Goal: Task Accomplishment & Management: Manage account settings

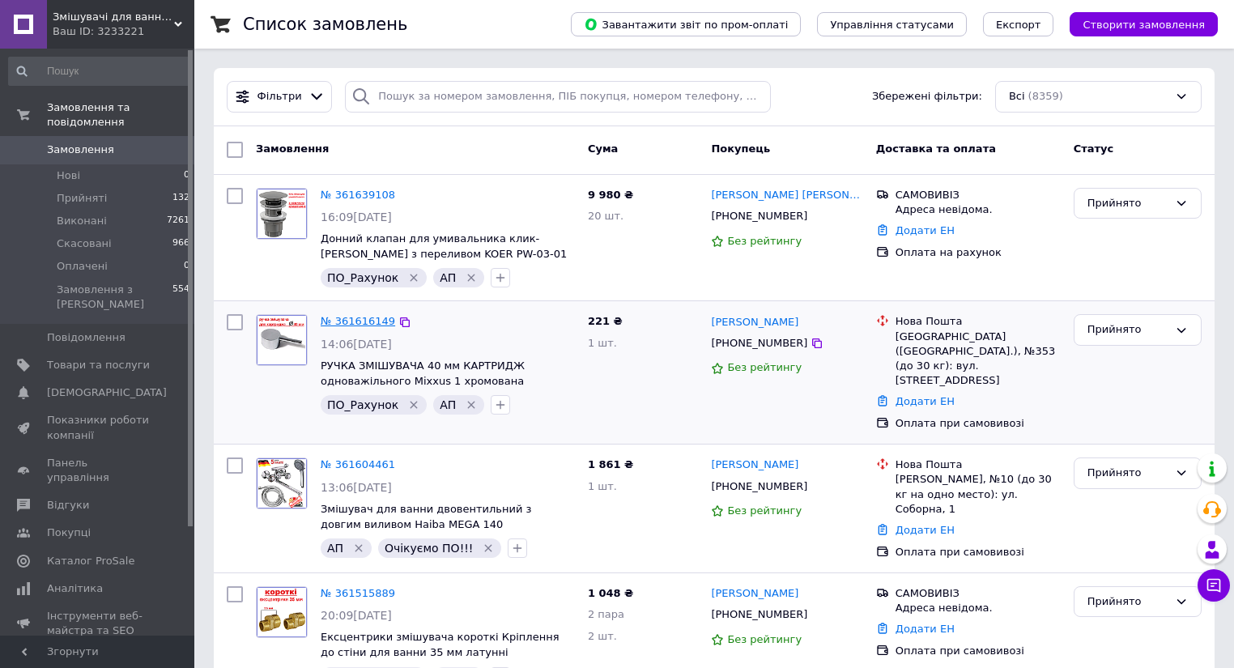
click at [357, 319] on link "№ 361616149" at bounding box center [358, 321] width 74 height 12
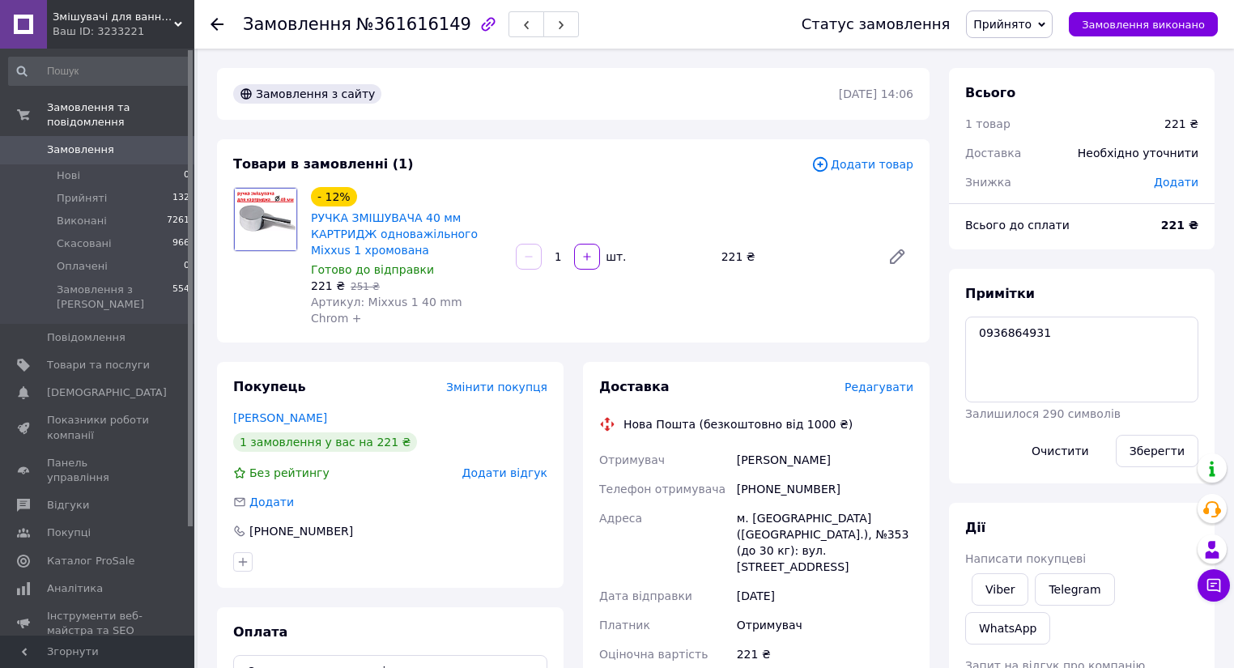
click at [892, 381] on span "Редагувати" at bounding box center [878, 387] width 69 height 13
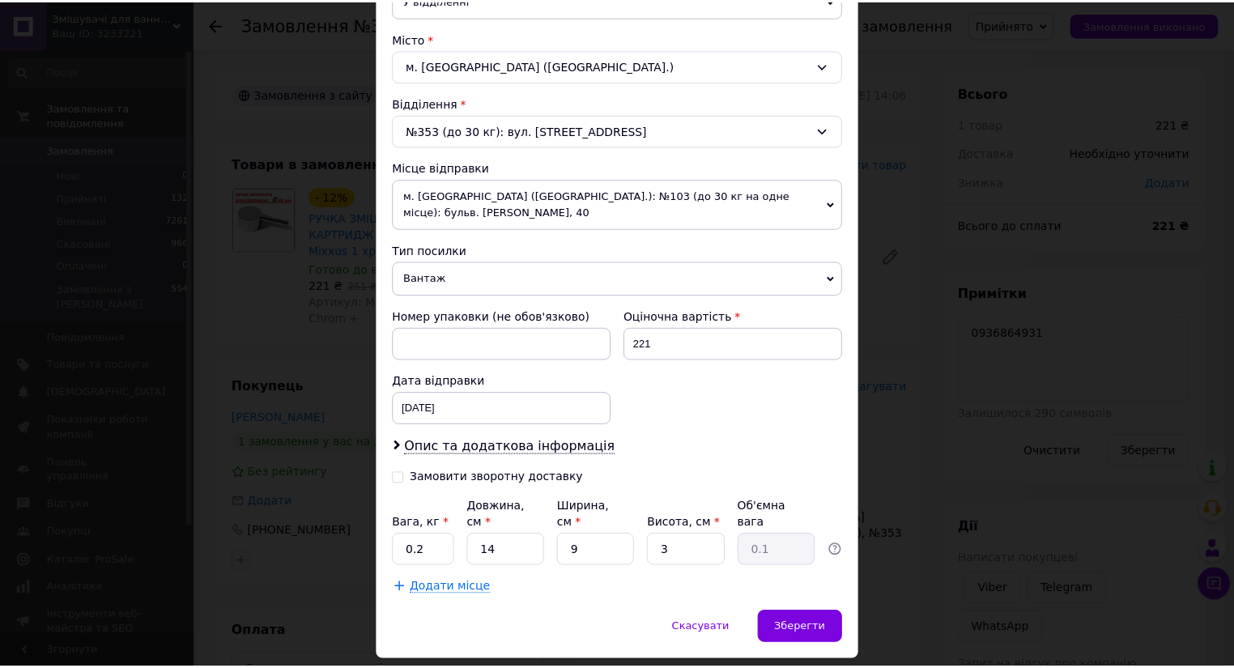
scroll to position [432, 0]
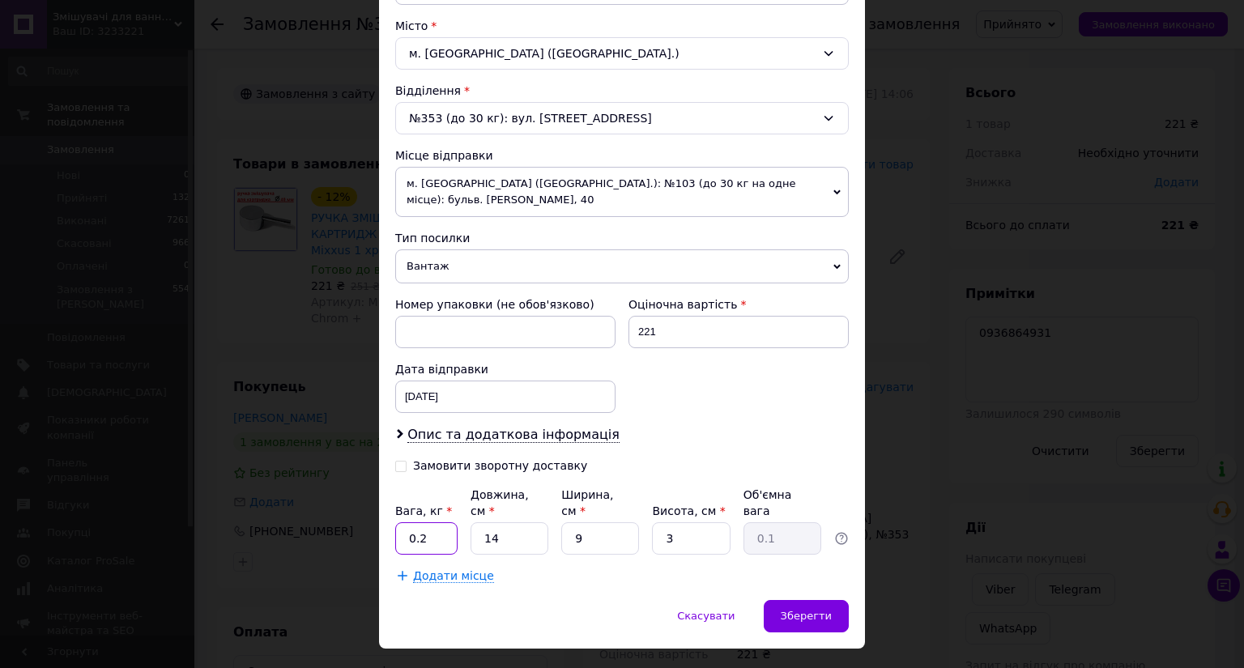
click at [421, 522] on input "0.2" at bounding box center [426, 538] width 62 height 32
type input "0.1"
type input "17"
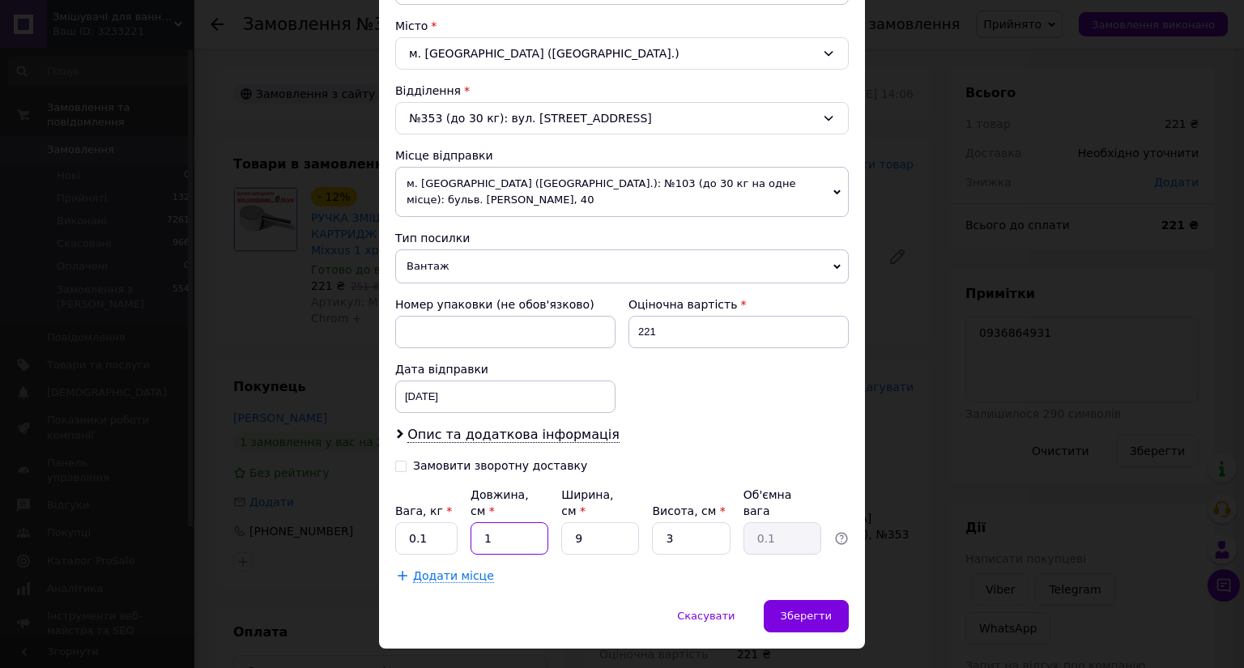
type input "0.11"
type input "17"
type input "1"
type input "0.1"
type input "12"
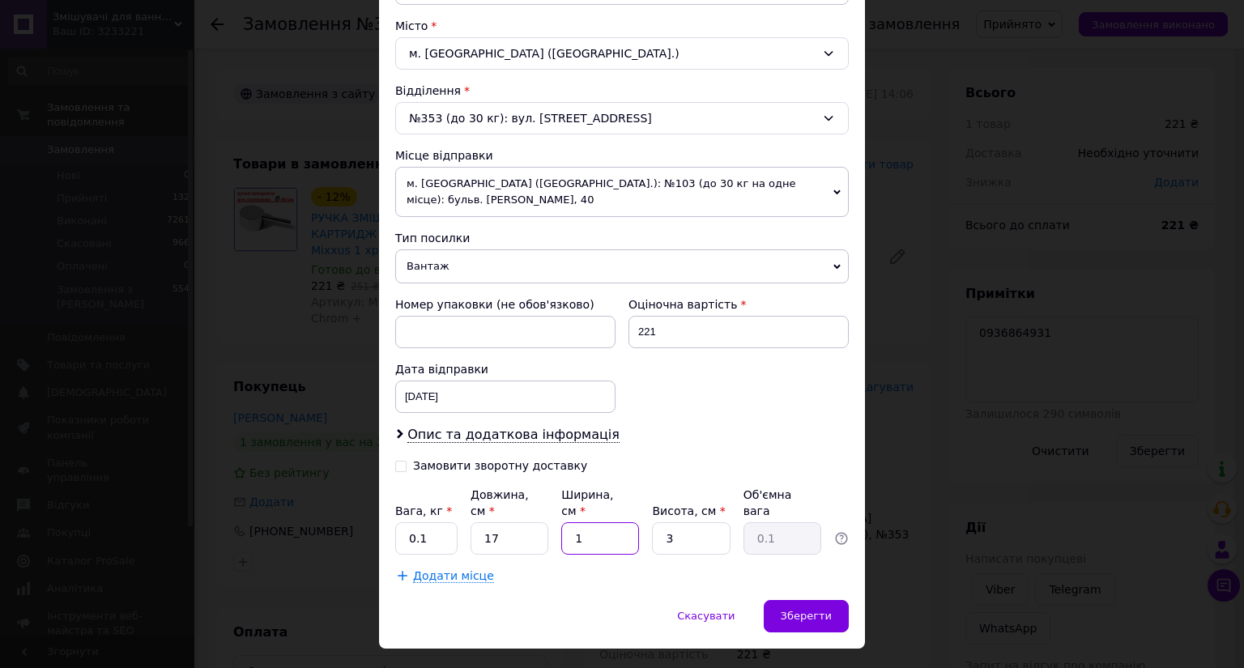
type input "0.15"
type input "12"
click at [798, 610] on span "Зберегти" at bounding box center [805, 616] width 51 height 12
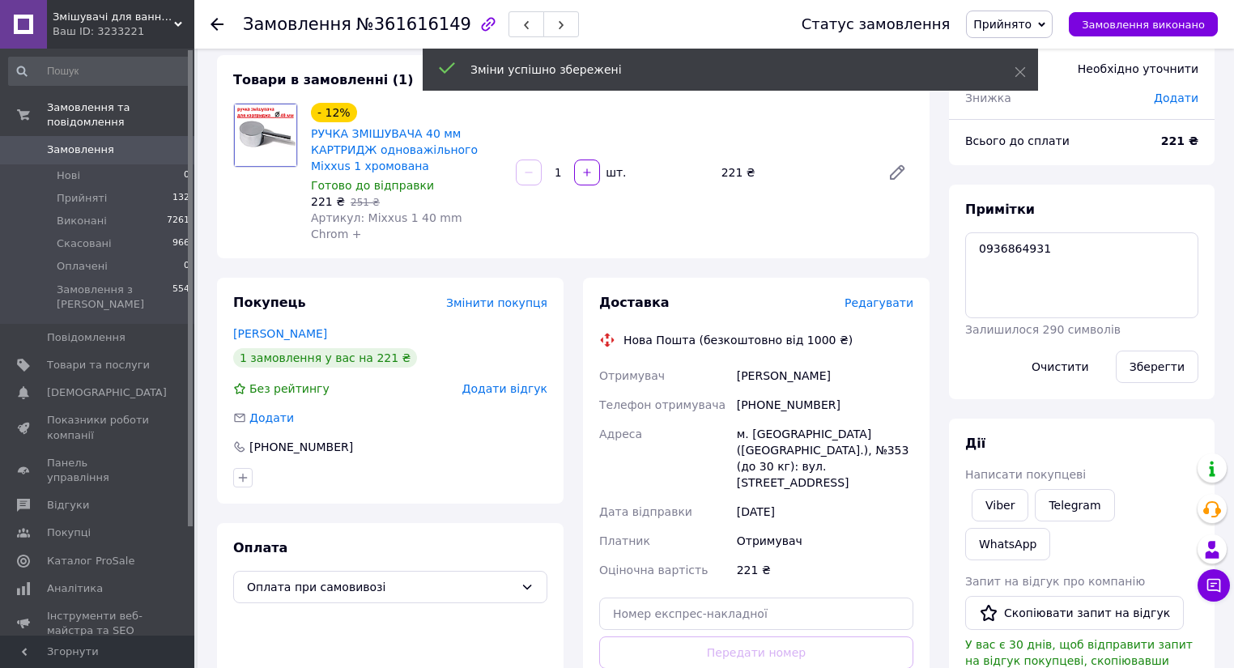
scroll to position [194, 0]
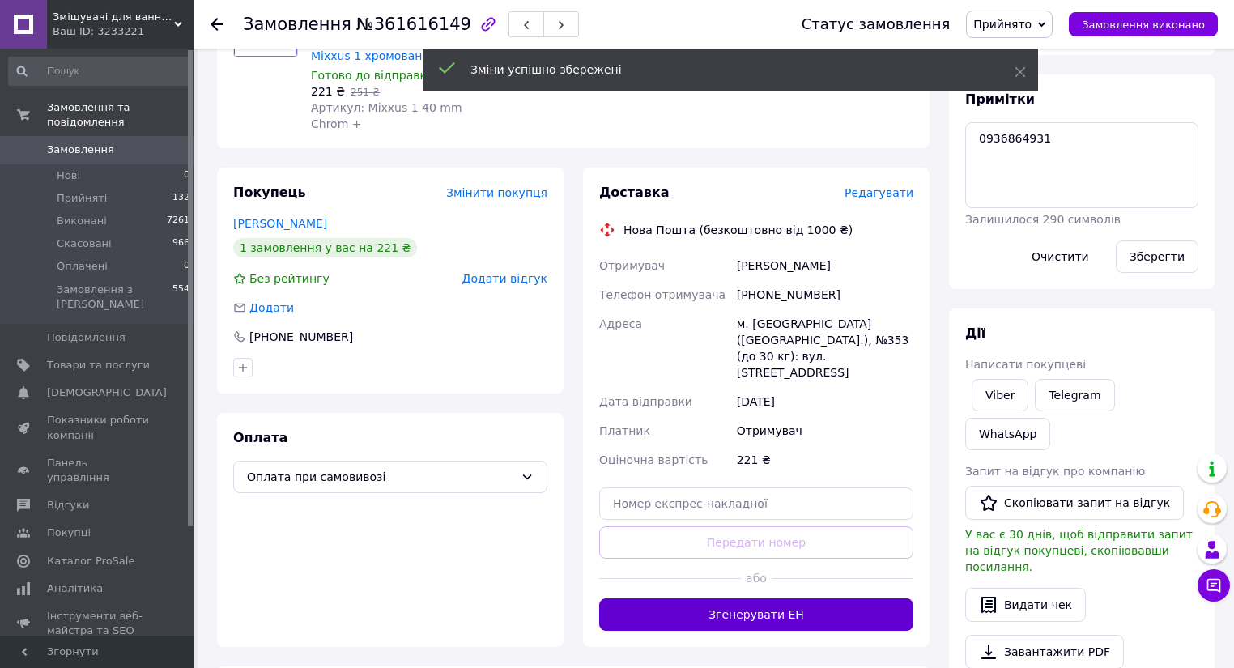
click at [784, 598] on button "Згенерувати ЕН" at bounding box center [756, 614] width 314 height 32
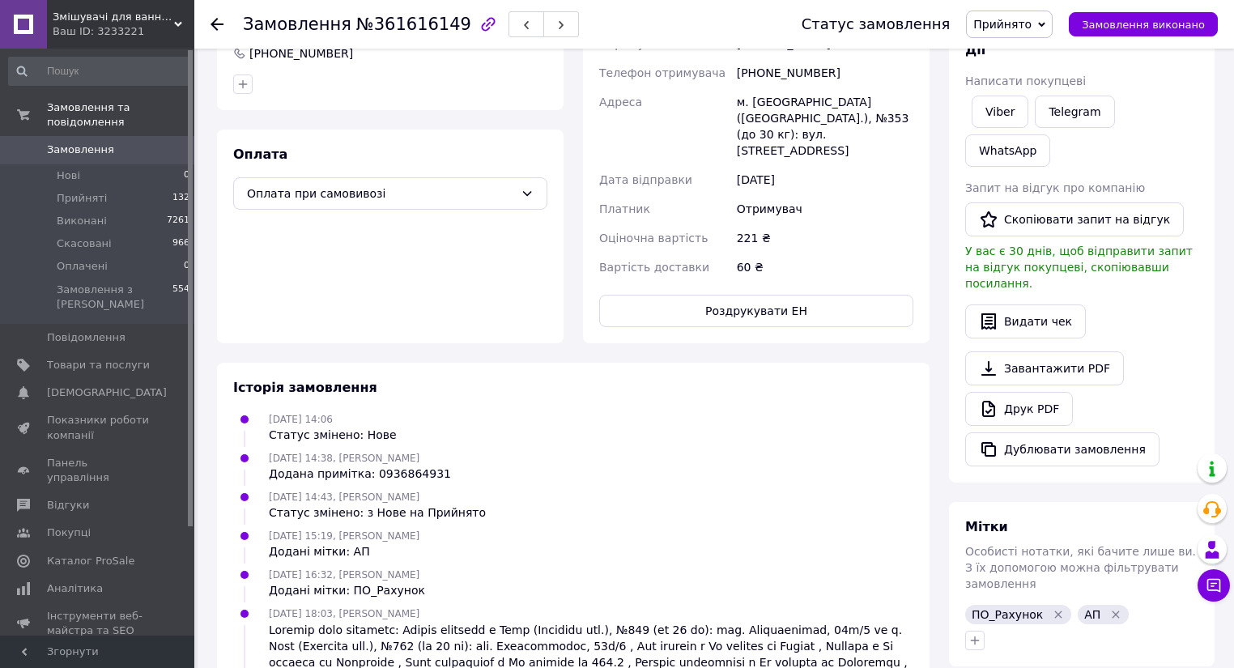
scroll to position [518, 0]
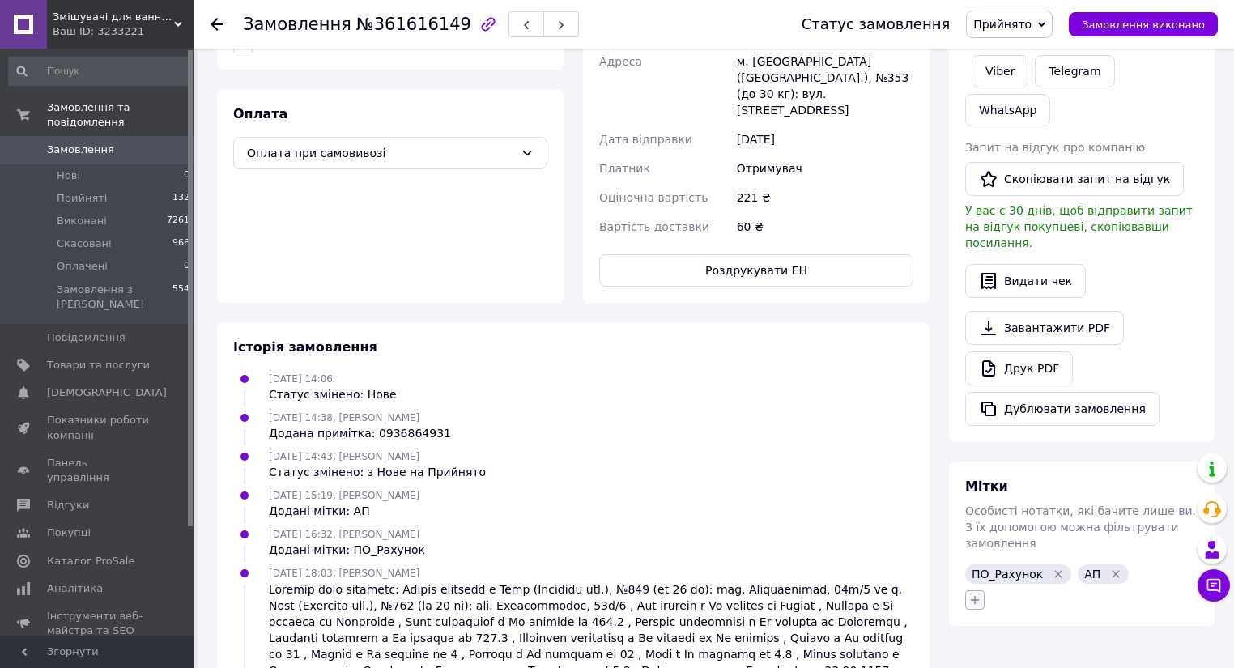
click at [972, 593] on icon "button" at bounding box center [974, 599] width 13 height 13
type input "ГВ"
click at [979, 667] on input "ГВ!!!" at bounding box center [979, 677] width 11 height 11
checkbox input "true"
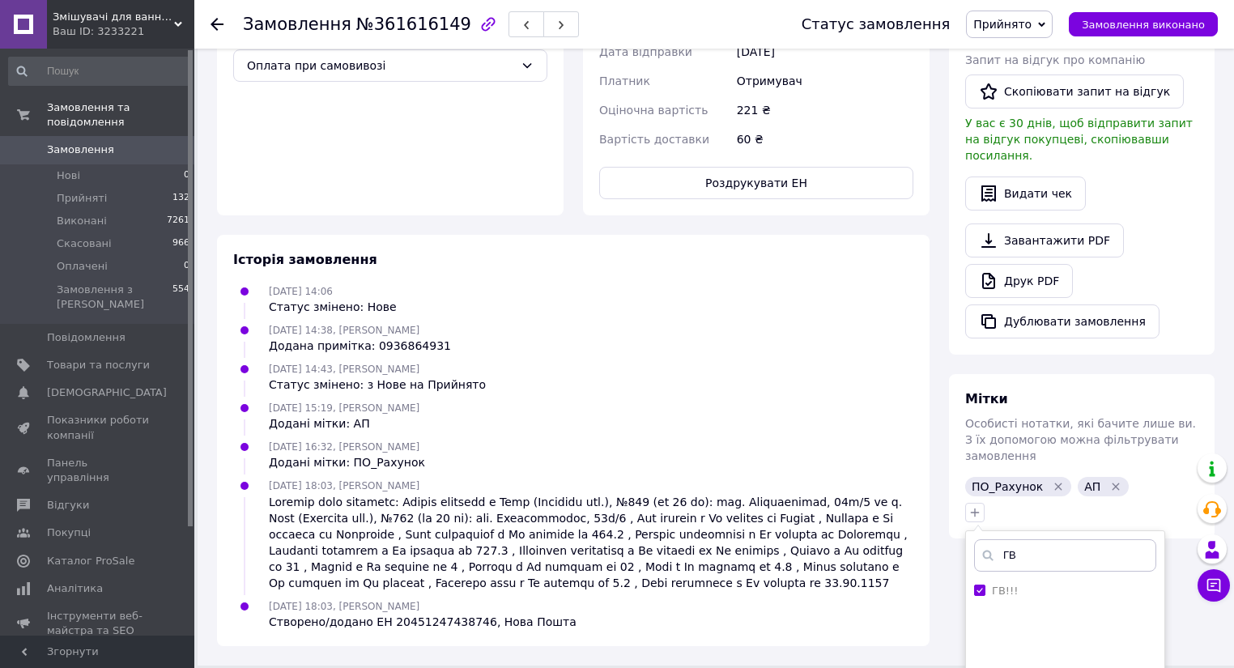
scroll to position [695, 0]
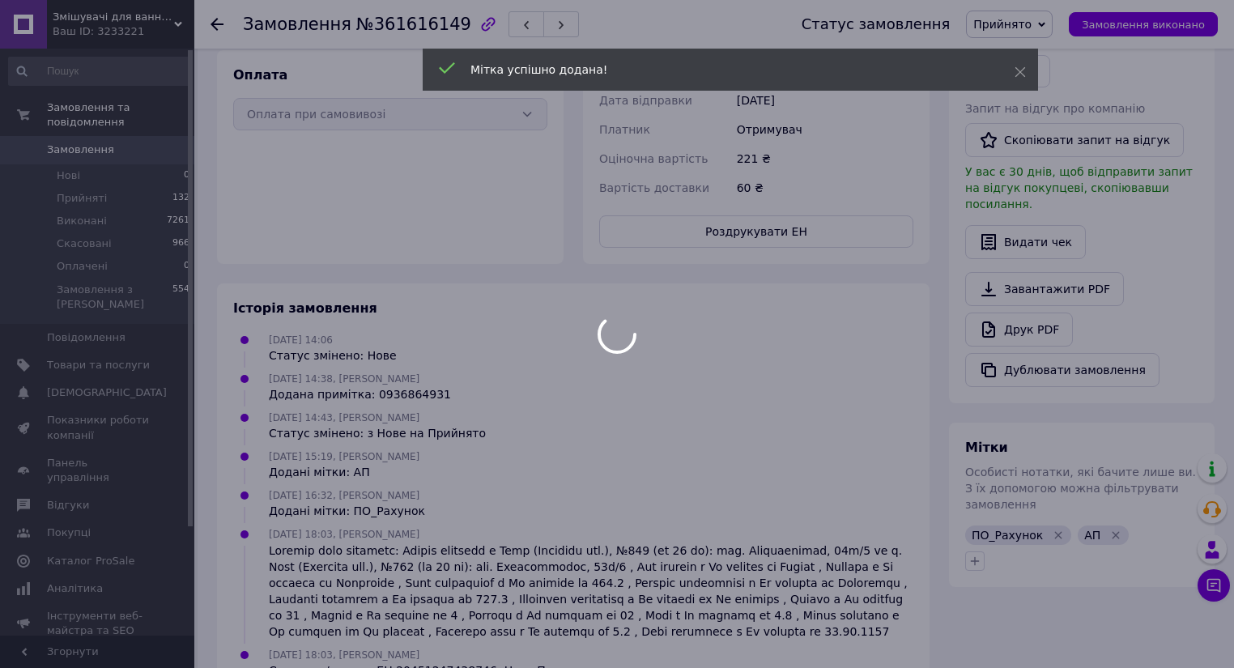
scroll to position [596, 0]
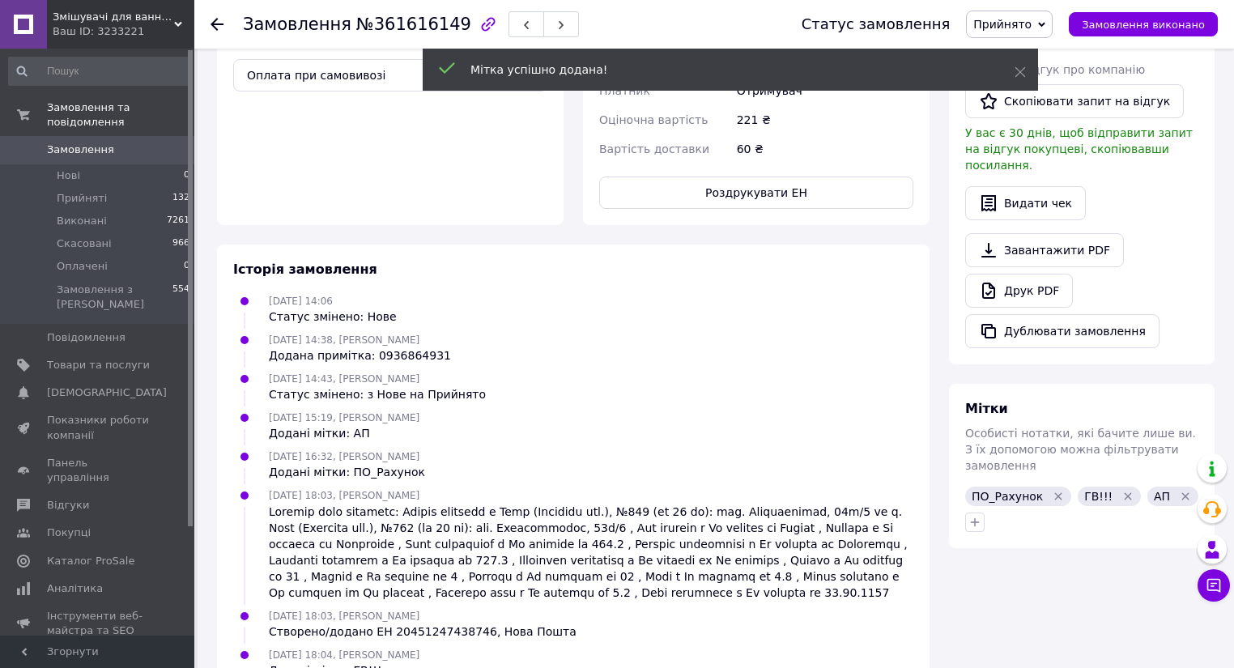
click at [214, 23] on use at bounding box center [217, 24] width 13 height 13
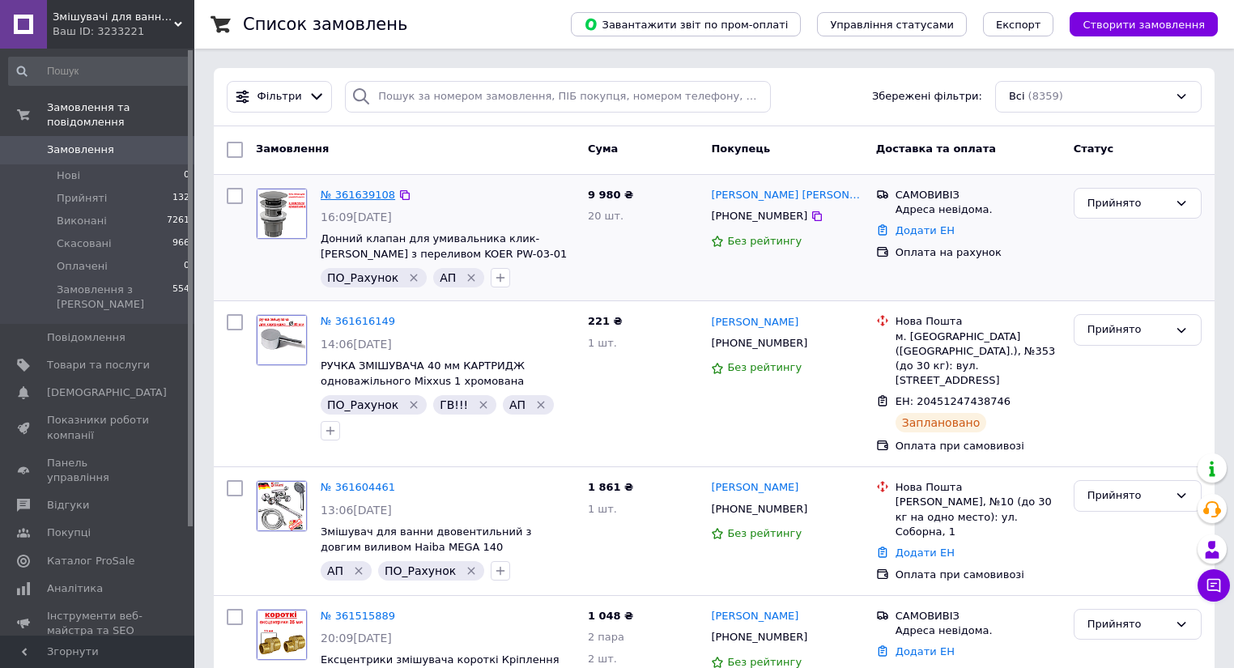
click at [351, 194] on link "№ 361639108" at bounding box center [358, 195] width 74 height 12
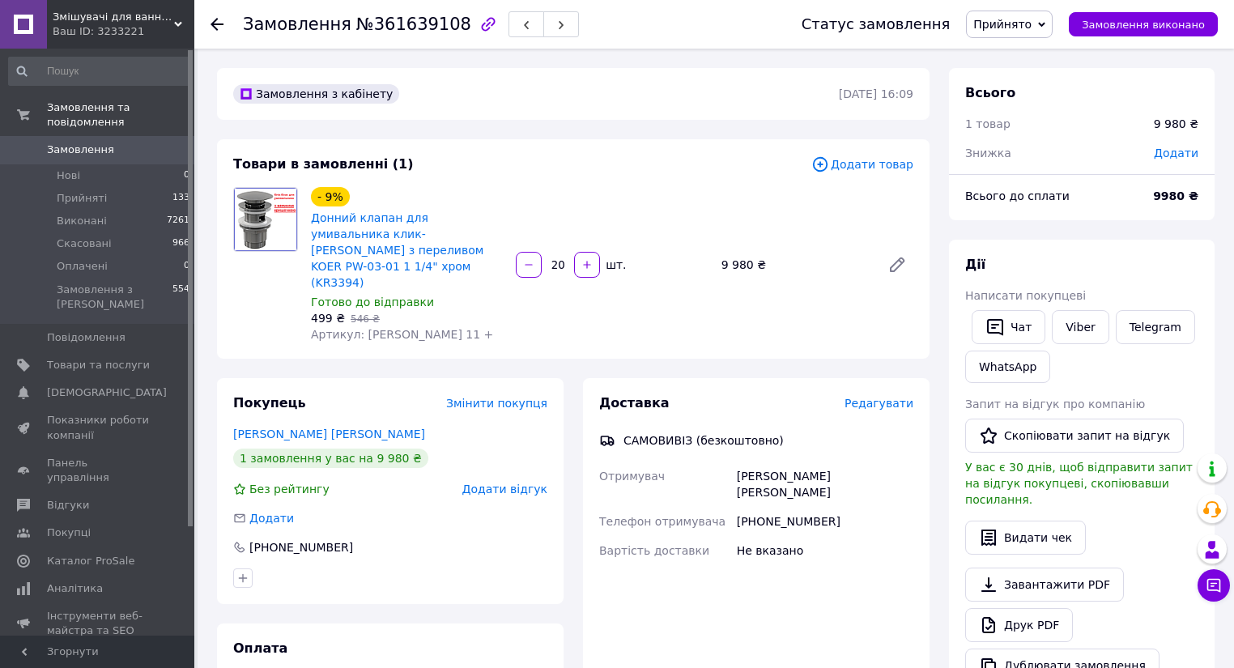
click at [220, 18] on icon at bounding box center [217, 24] width 13 height 13
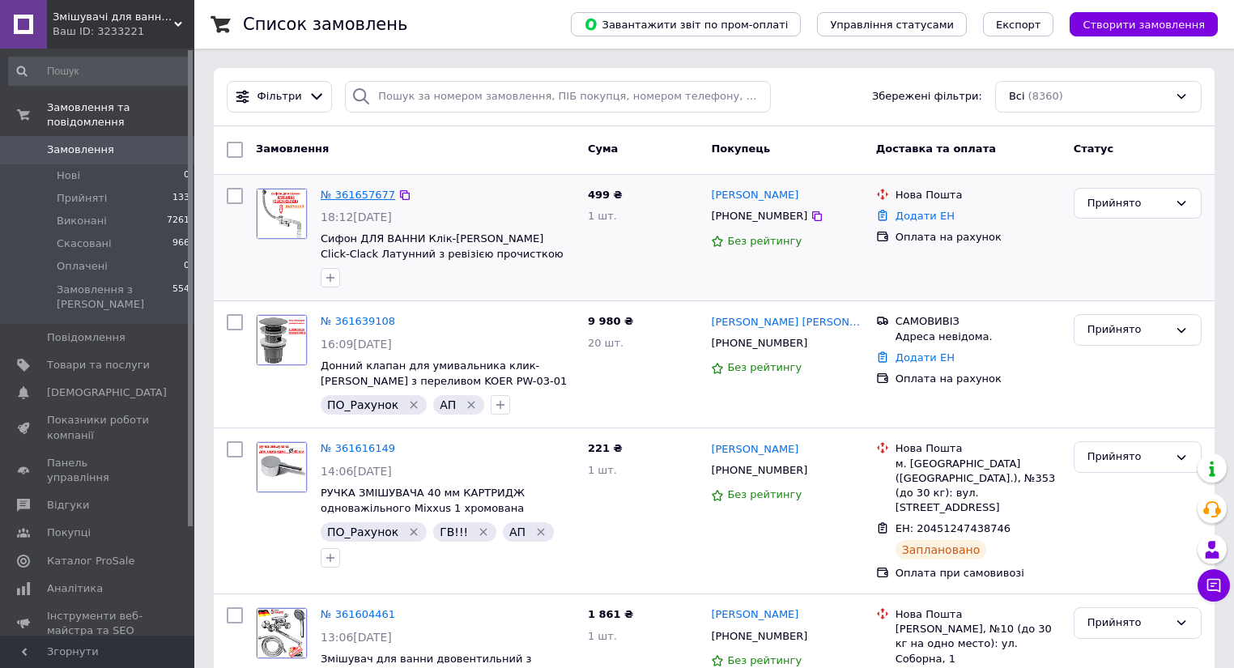
click at [358, 194] on link "№ 361657677" at bounding box center [358, 195] width 74 height 12
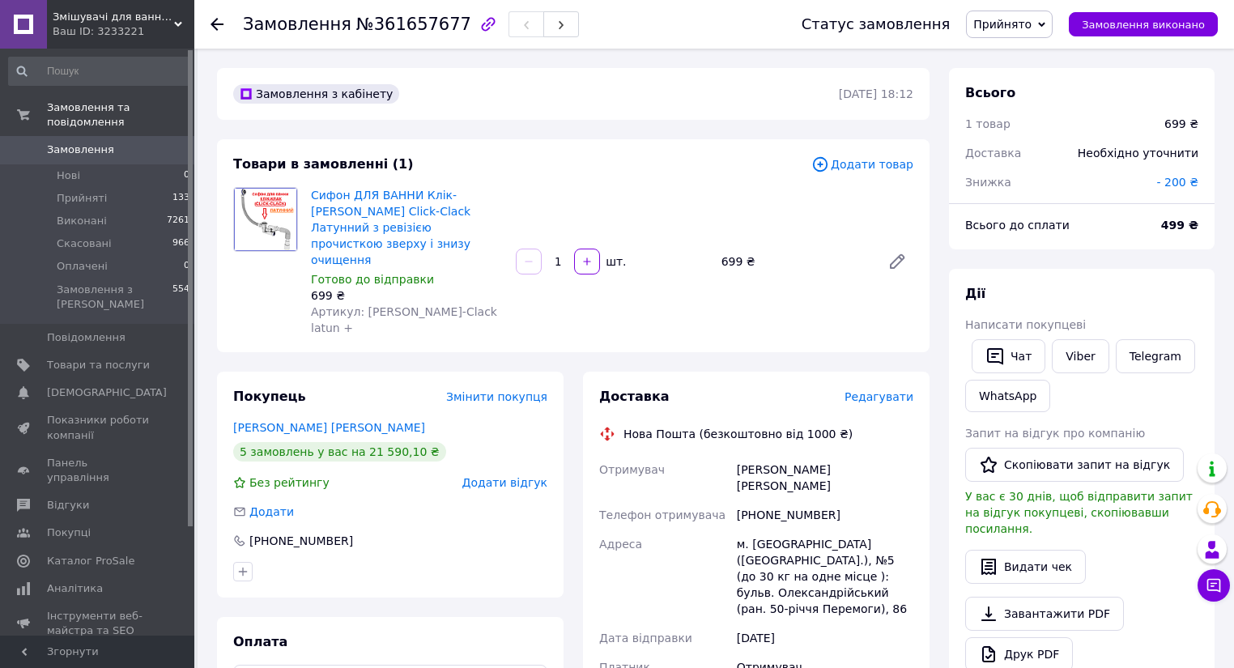
click at [890, 194] on div "Сифон ДЛЯ ВАННИ Клік-[PERSON_NAME] Click-Clack Латунний з ревізією прочисткою з…" at bounding box center [611, 261] width 615 height 155
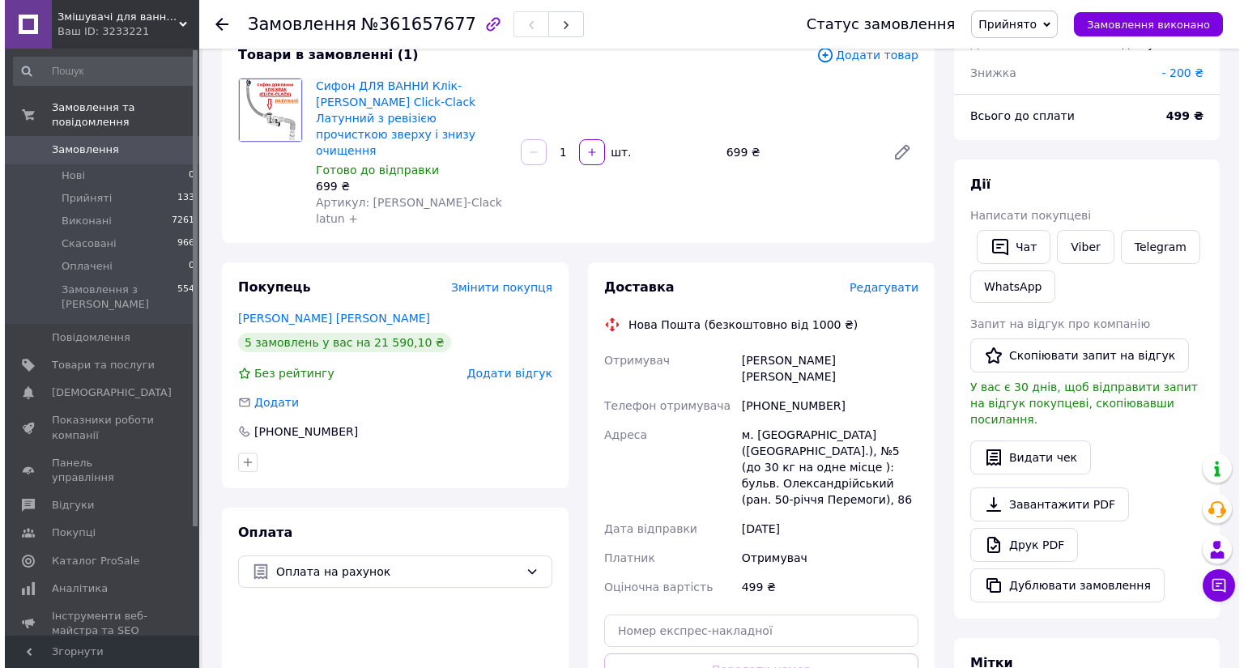
scroll to position [194, 0]
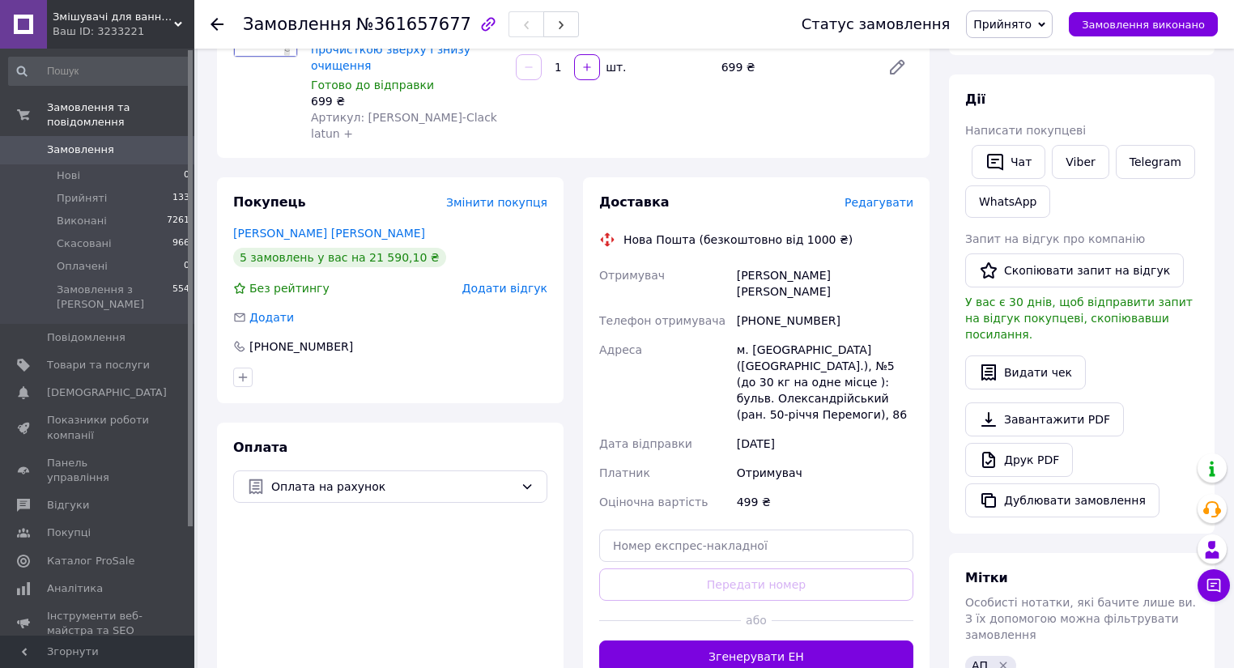
click at [890, 196] on span "Редагувати" at bounding box center [878, 202] width 69 height 13
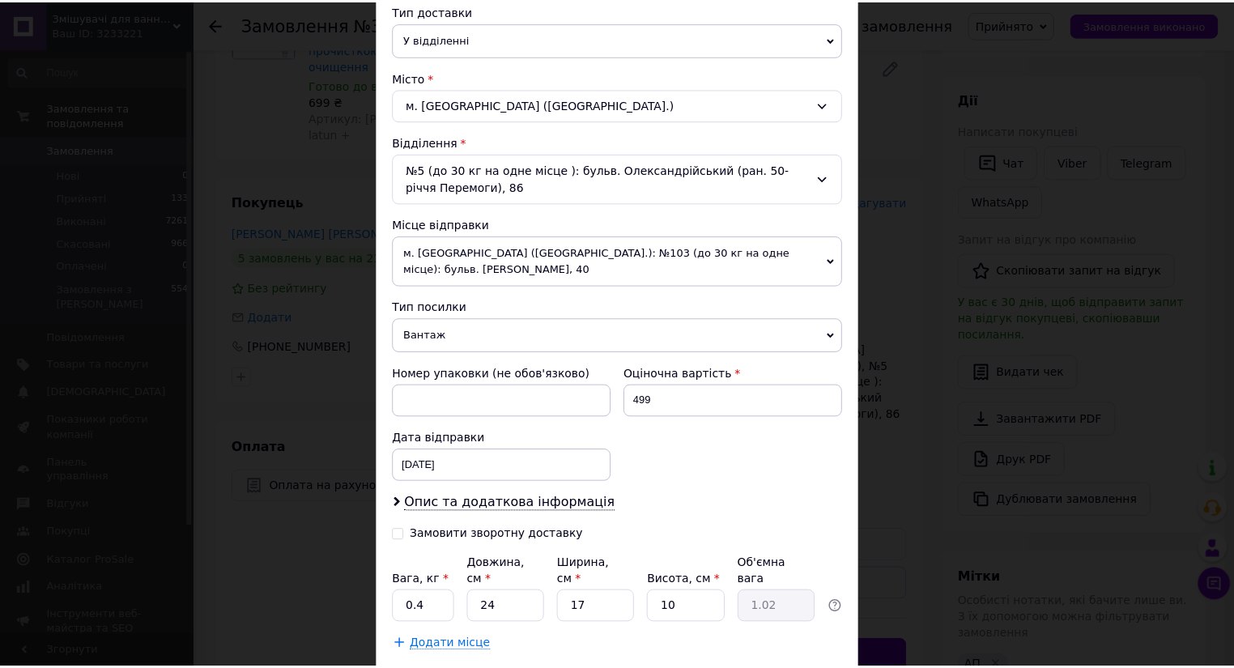
scroll to position [389, 0]
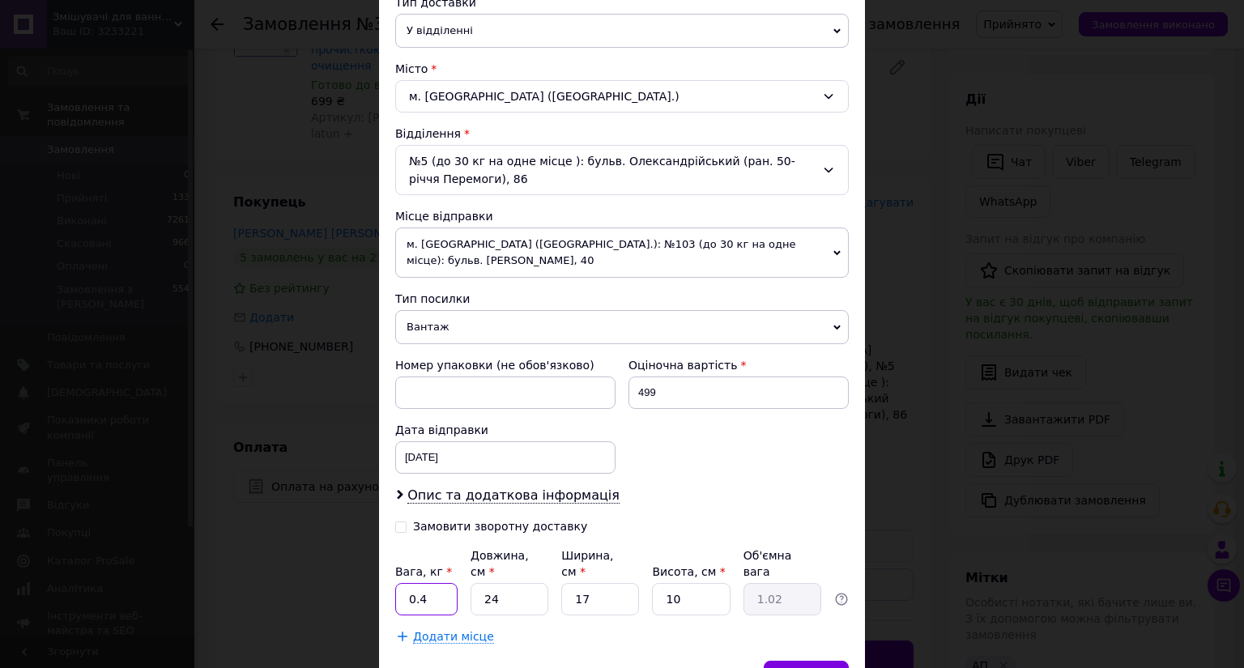
click at [421, 583] on input "0.4" at bounding box center [426, 599] width 62 height 32
type input "0.6"
click at [495, 583] on input "24" at bounding box center [509, 599] width 78 height 32
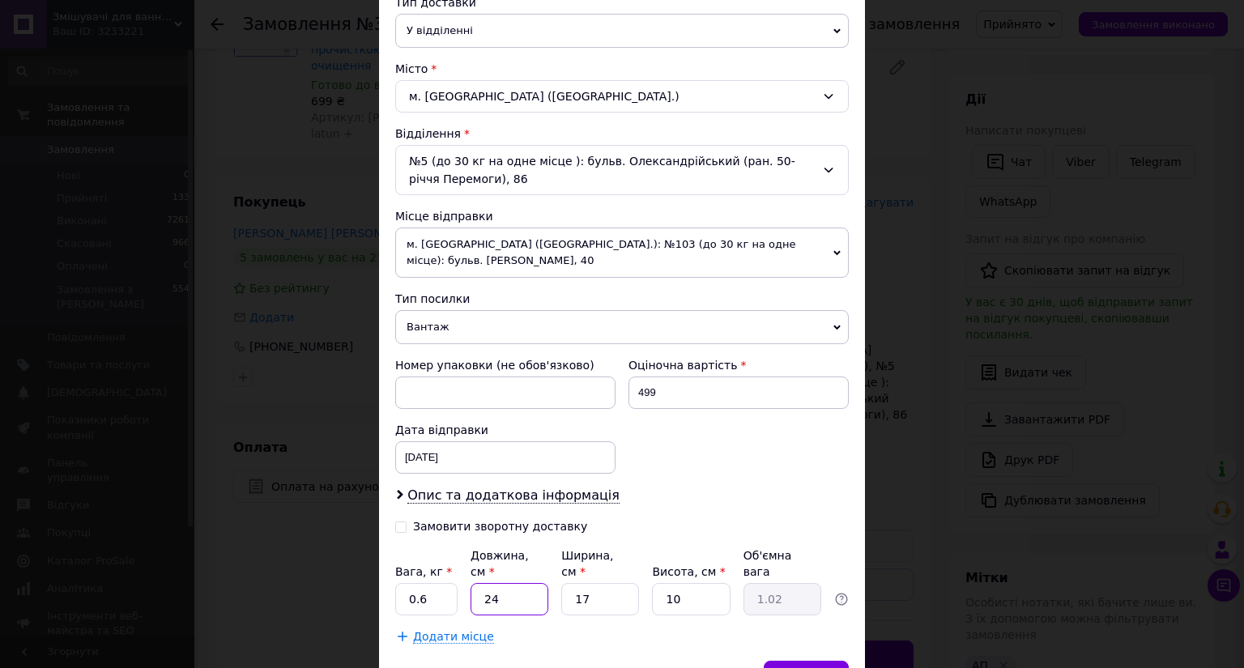
type input "2"
type input "0.1"
type input "23"
type input "0.98"
type input "23"
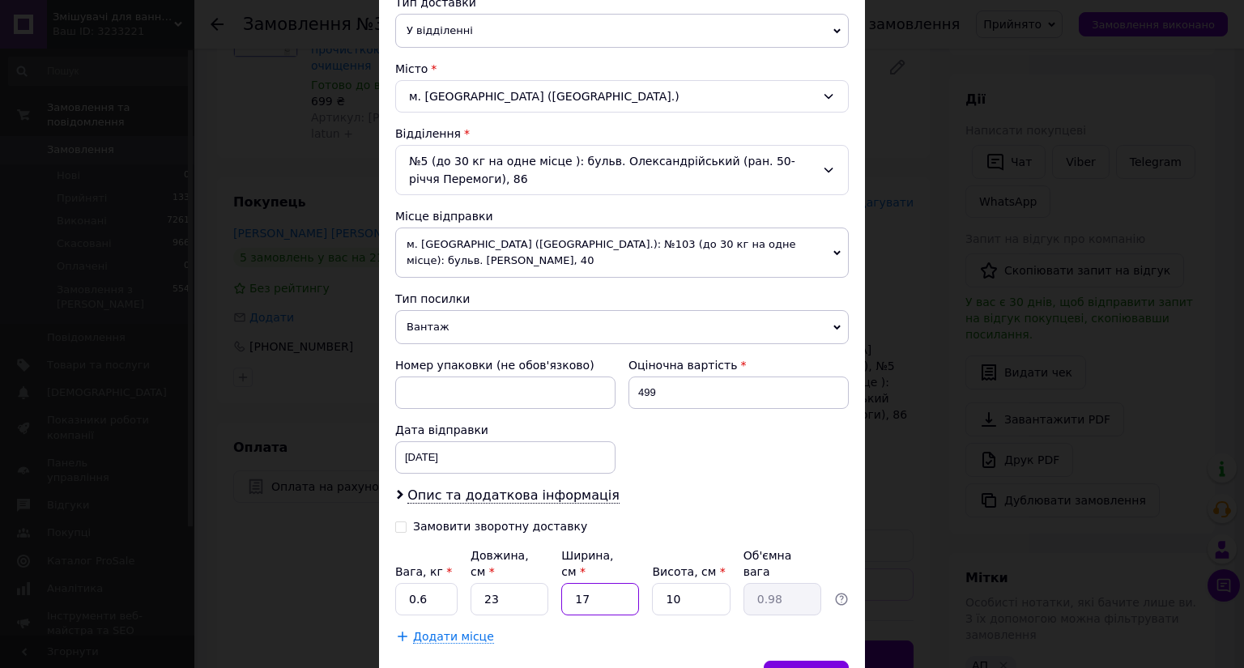
type input "1"
type input "0.1"
type input "19"
type input "1.09"
type input "19"
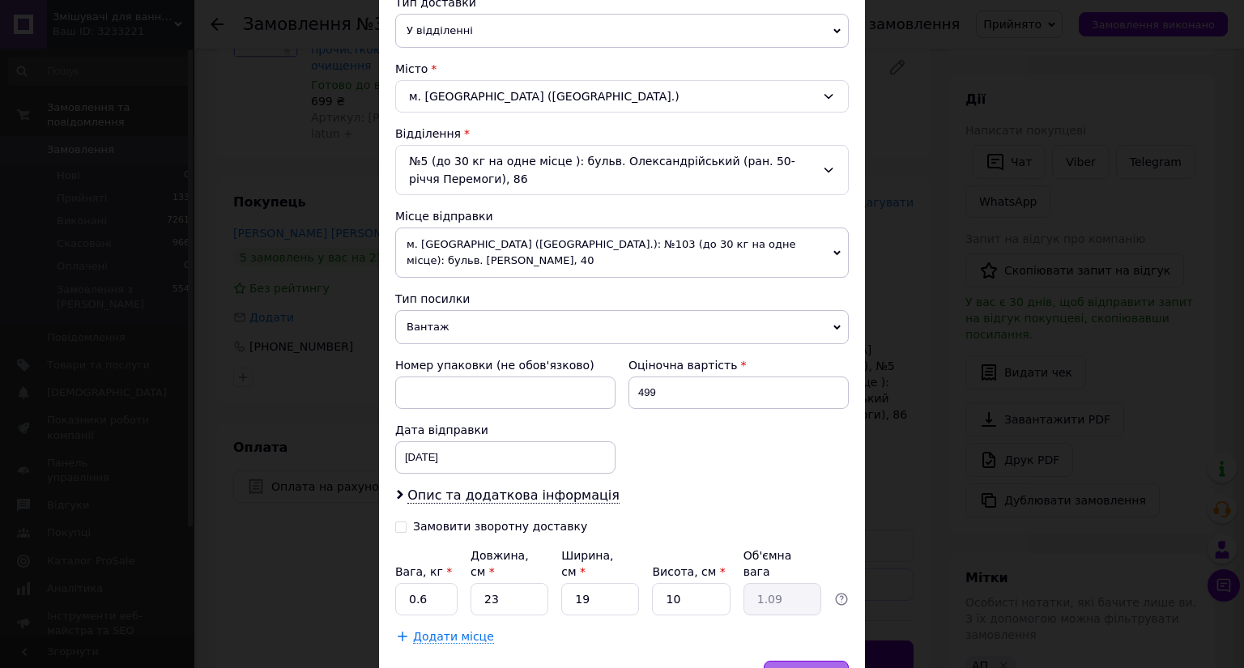
click at [802, 667] on span "Зберегти" at bounding box center [805, 676] width 51 height 12
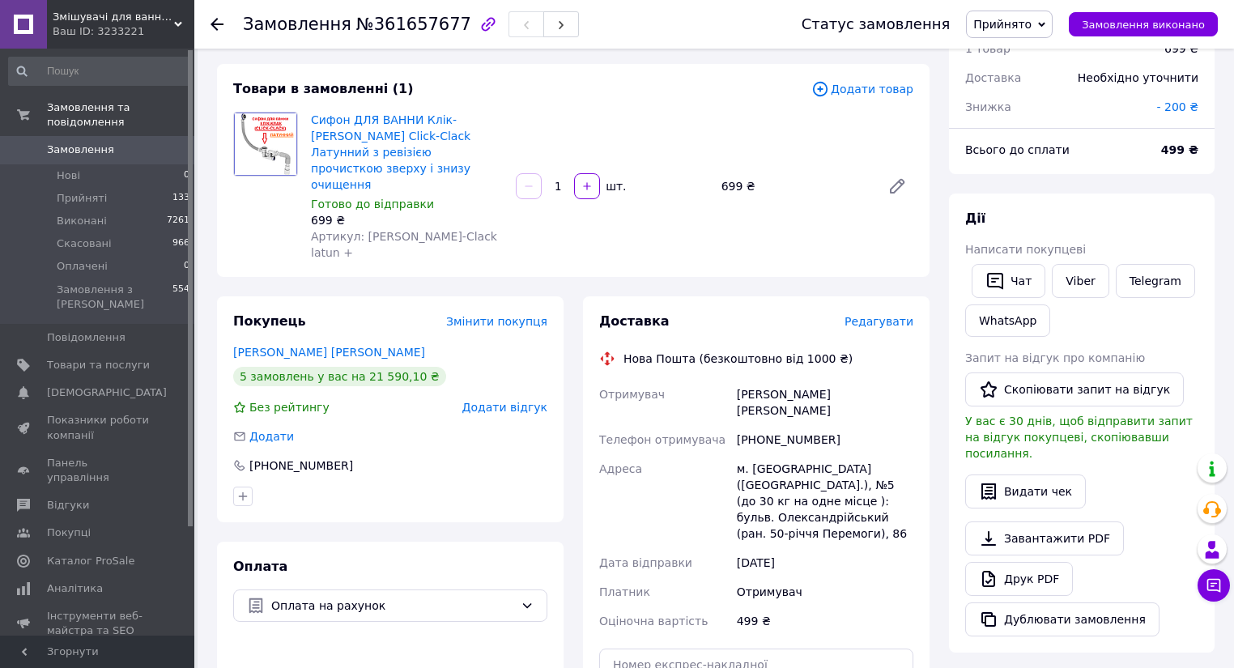
scroll to position [259, 0]
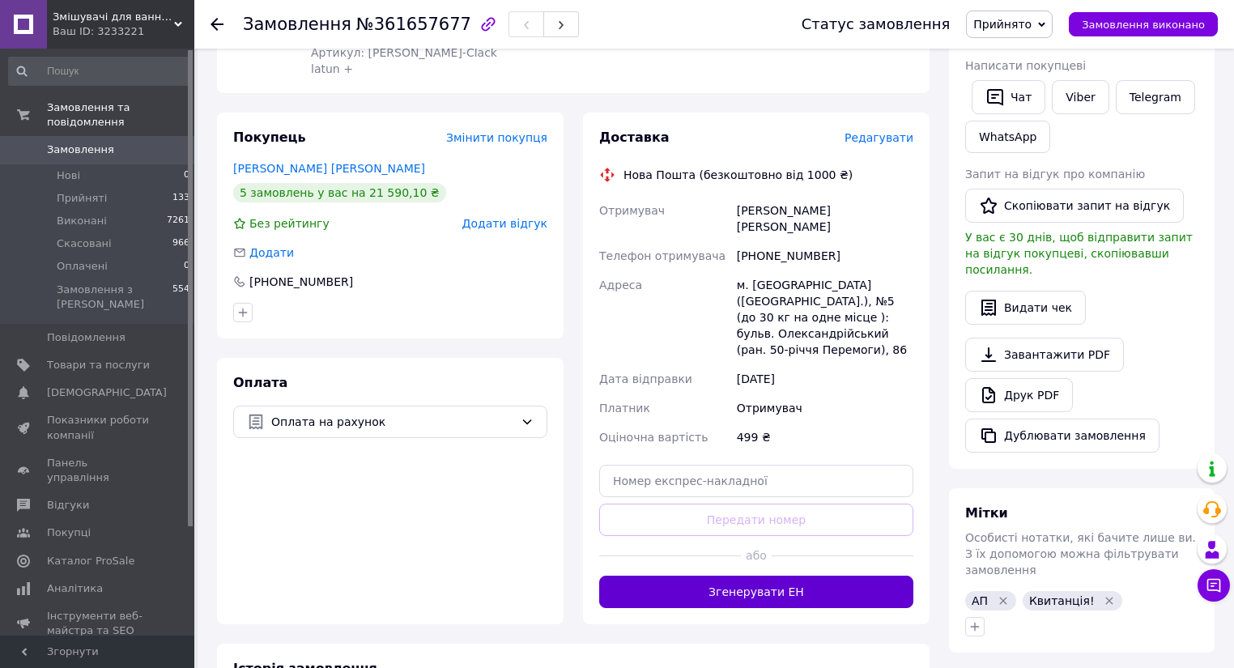
click at [811, 576] on button "Згенерувати ЕН" at bounding box center [756, 592] width 314 height 32
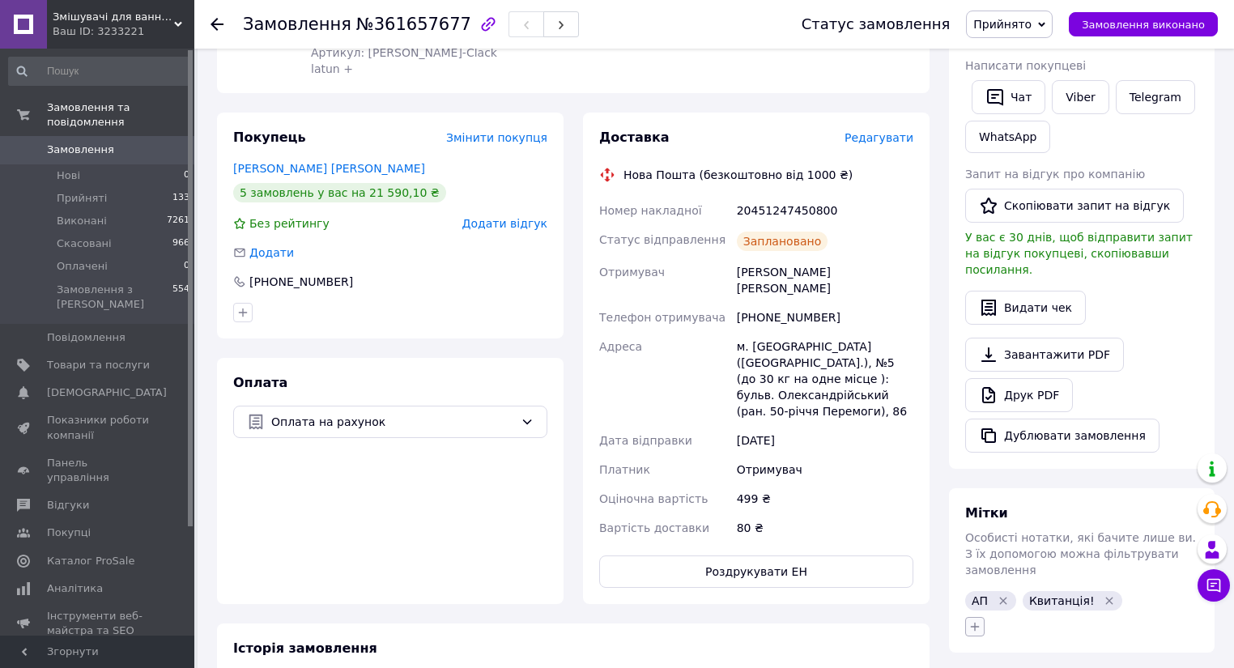
click at [975, 622] on icon "button" at bounding box center [975, 626] width 9 height 9
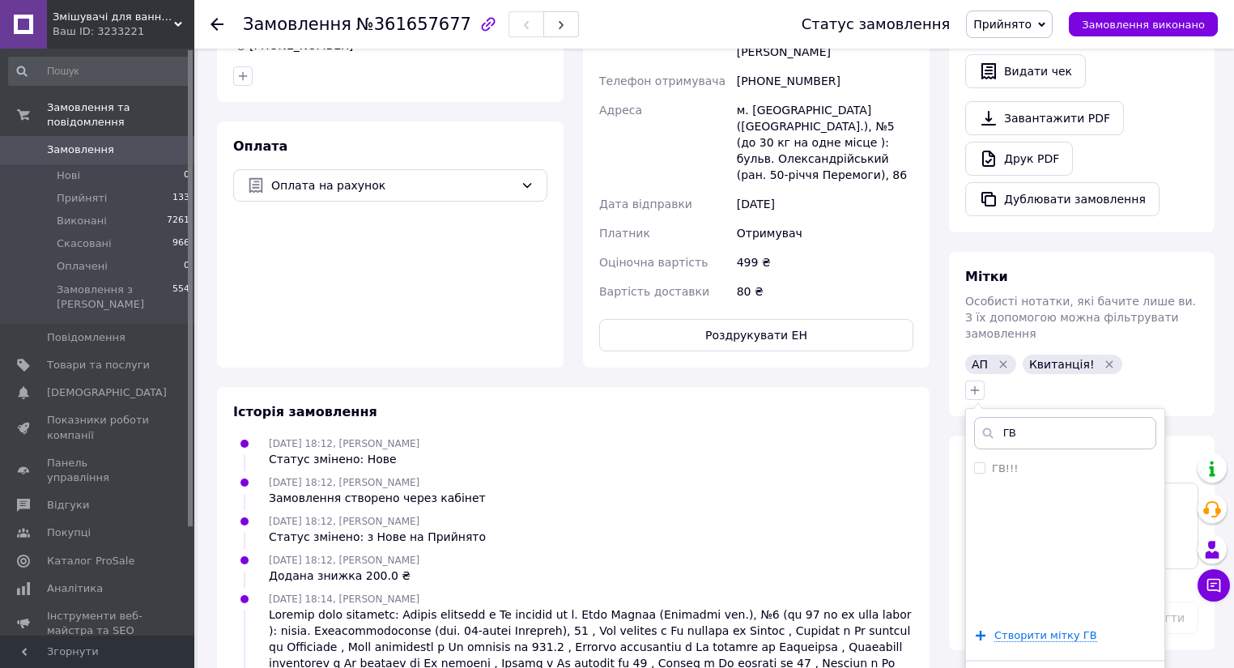
scroll to position [518, 0]
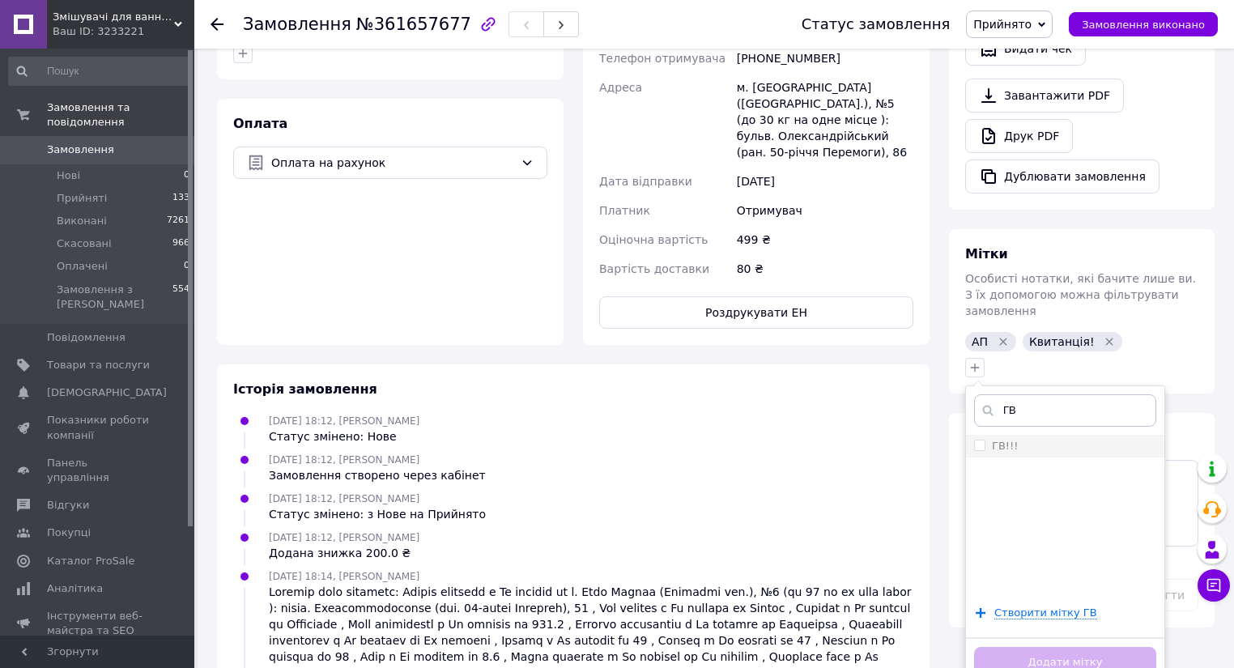
type input "ГВ"
click at [976, 440] on input "ГВ!!!" at bounding box center [979, 445] width 11 height 11
checkbox input "true"
click at [1040, 647] on button "Додати мітку" at bounding box center [1065, 663] width 182 height 32
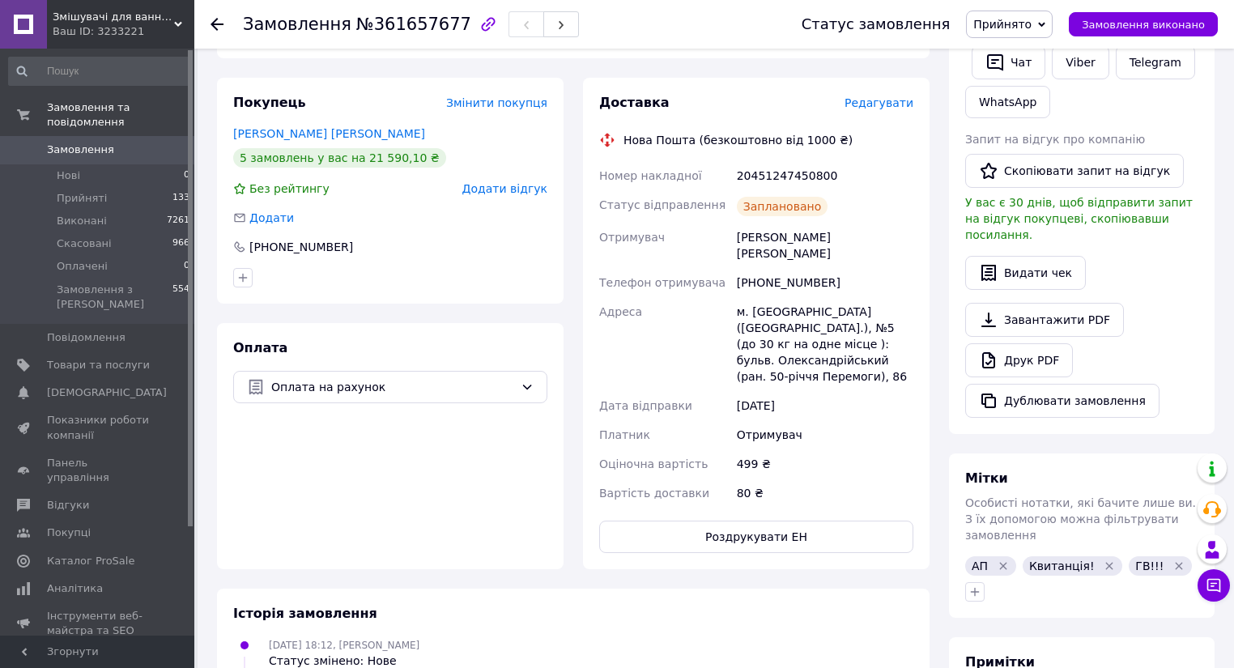
scroll to position [259, 0]
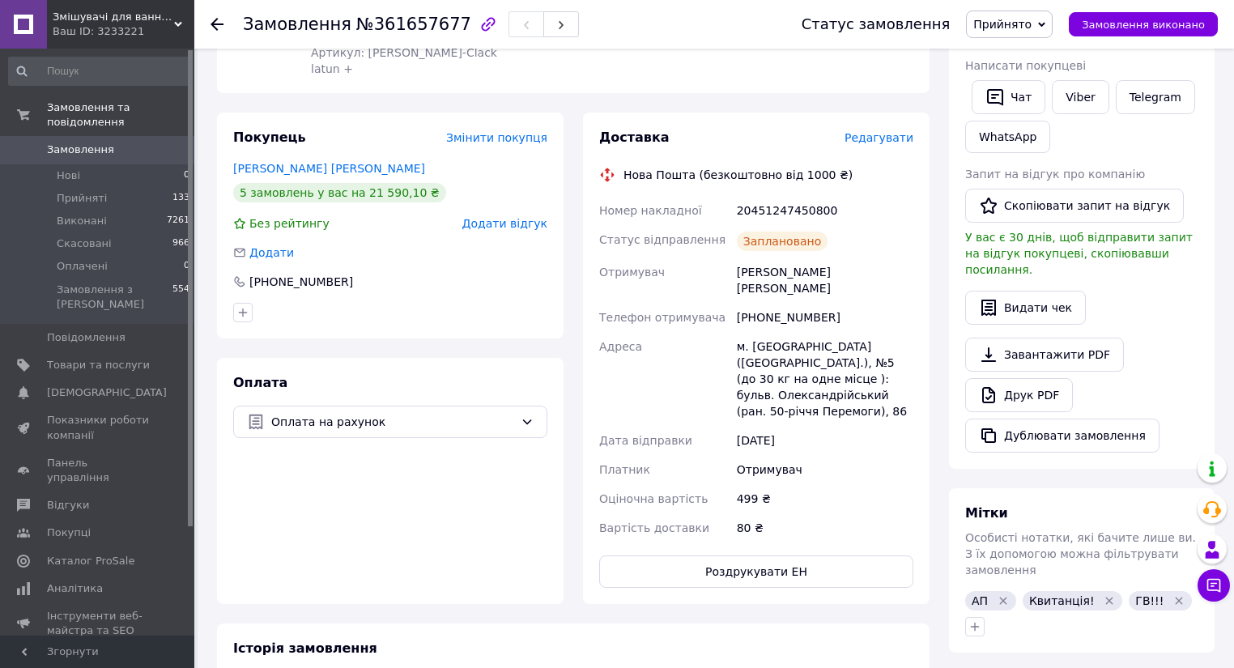
click at [221, 23] on use at bounding box center [217, 24] width 13 height 13
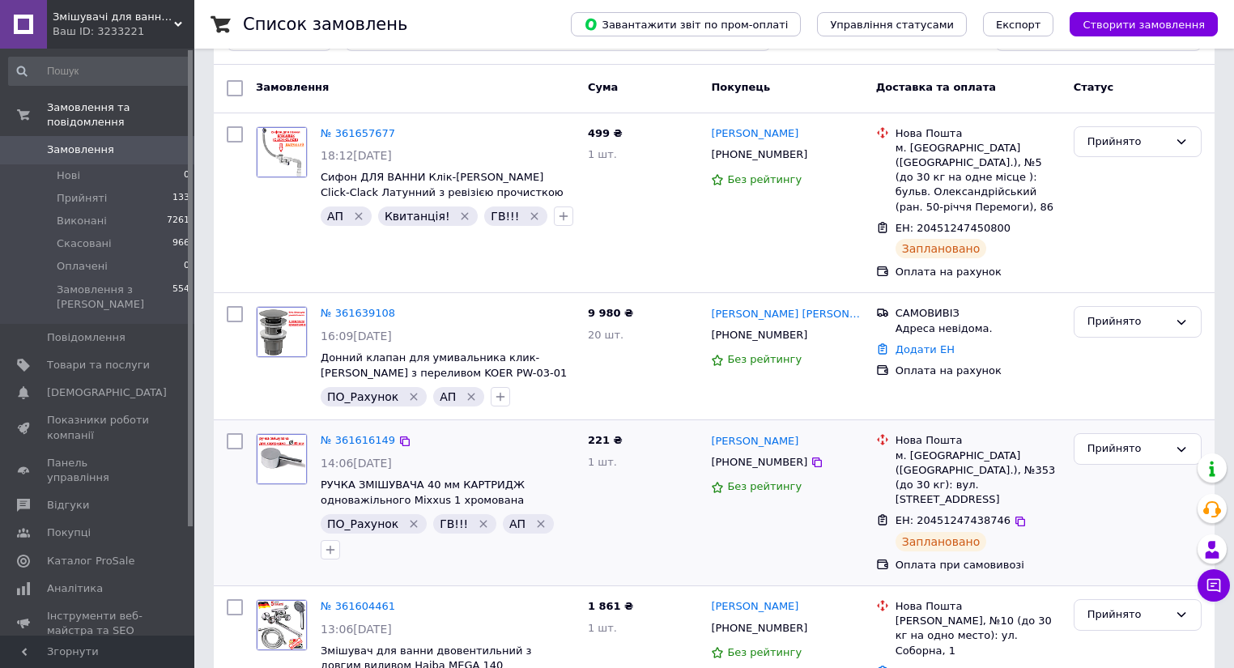
scroll to position [259, 0]
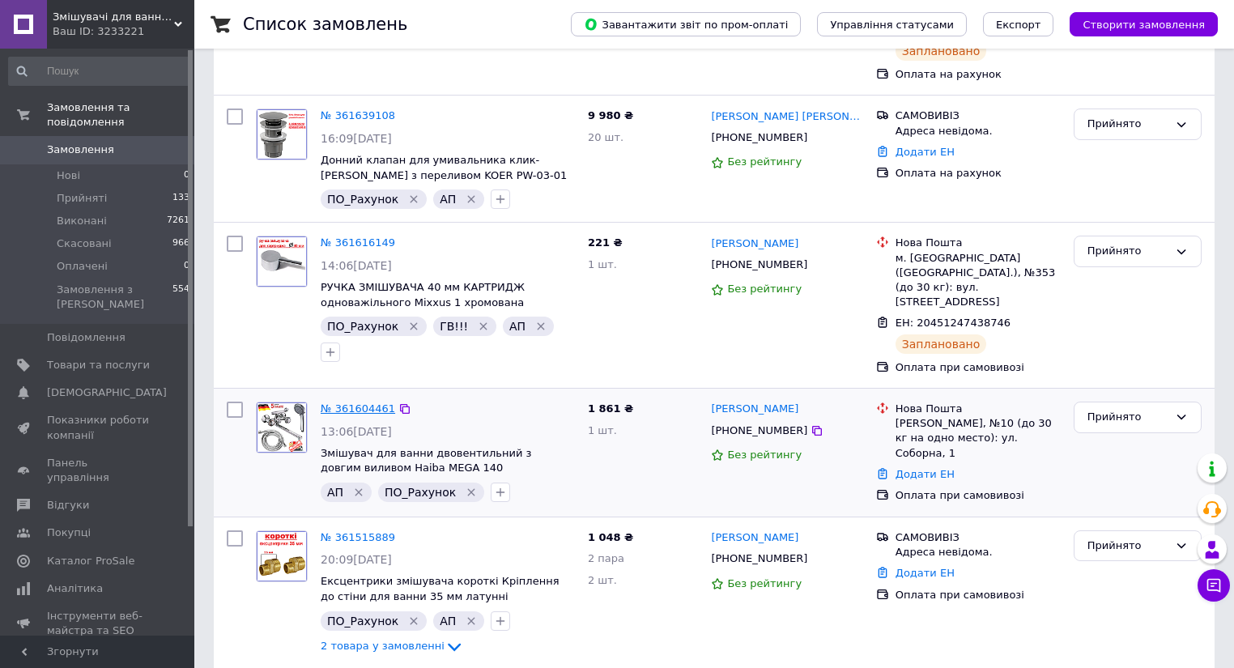
click at [368, 402] on link "№ 361604461" at bounding box center [358, 408] width 74 height 12
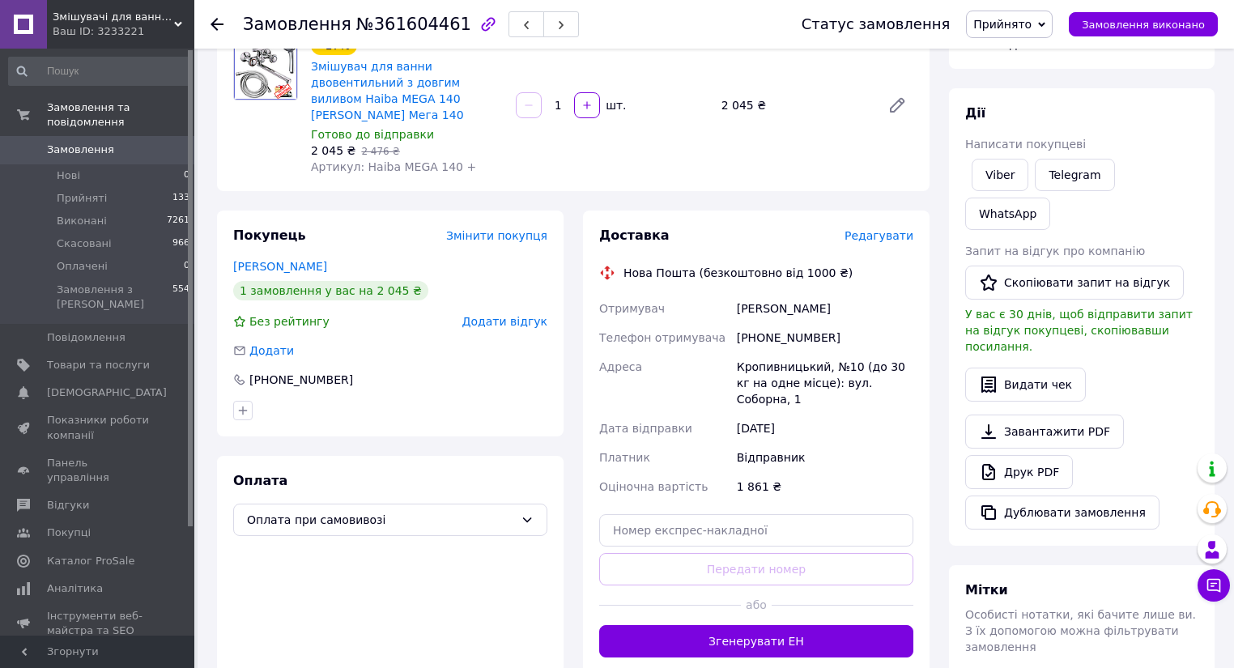
scroll to position [130, 0]
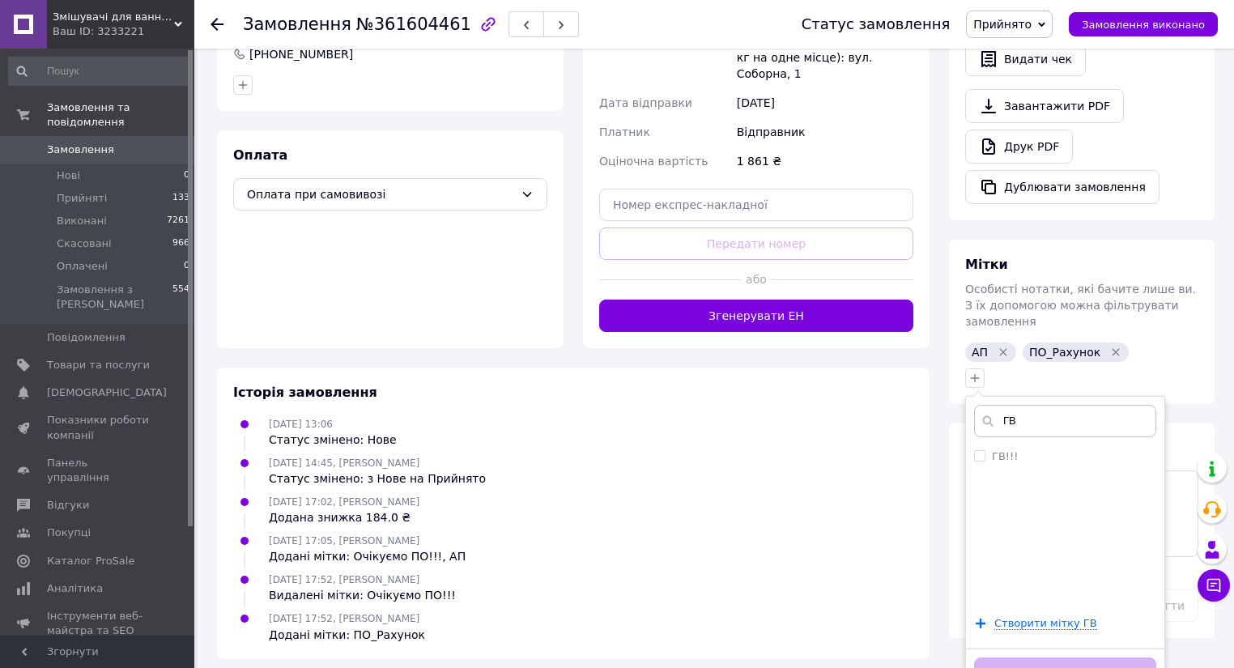
scroll to position [456, 0]
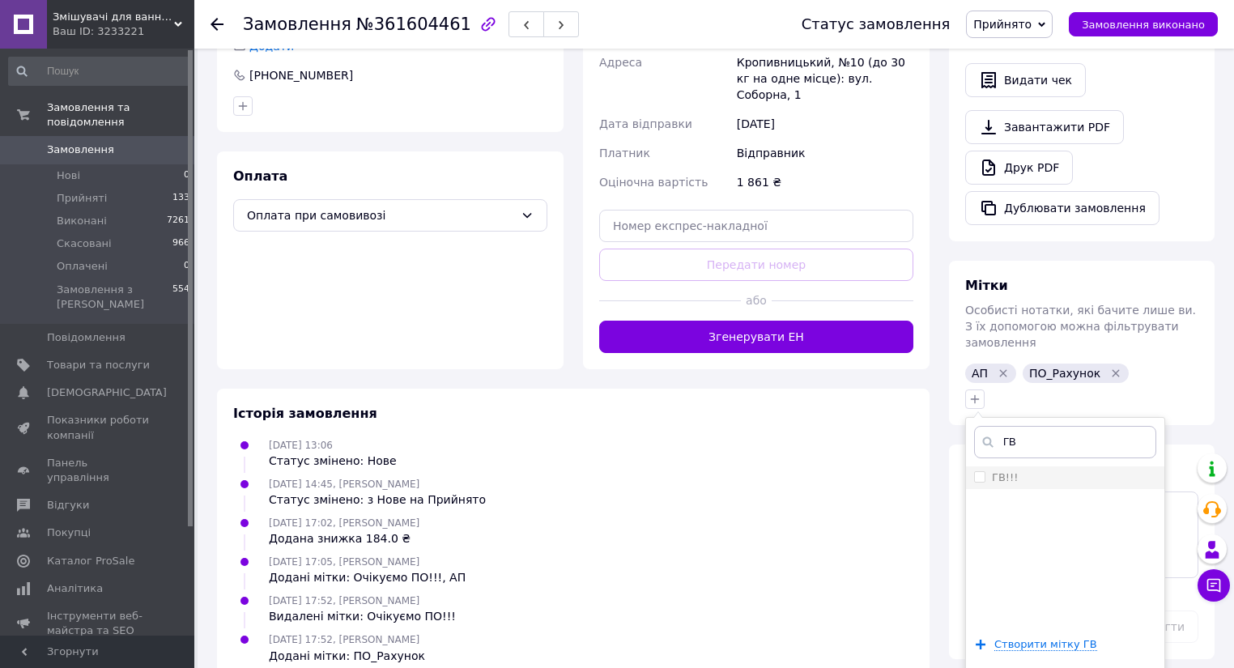
type input "ГВ"
click at [979, 471] on input "ГВ!!!" at bounding box center [979, 476] width 11 height 11
checkbox input "true"
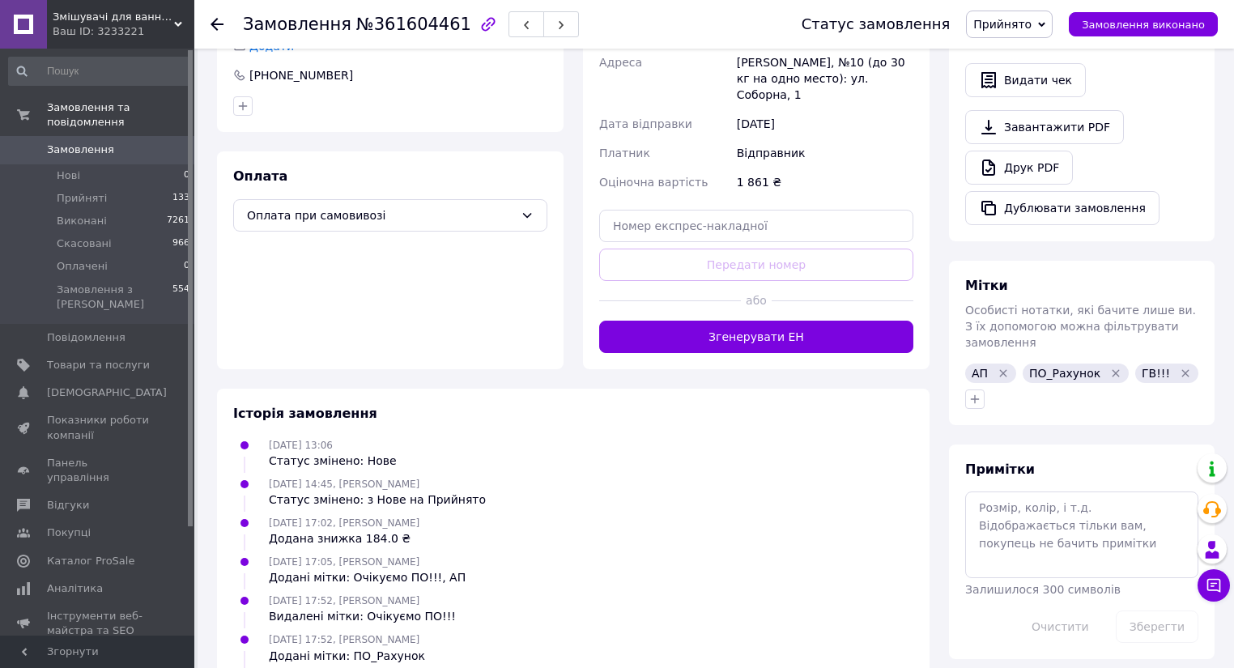
click at [214, 19] on icon at bounding box center [217, 24] width 13 height 13
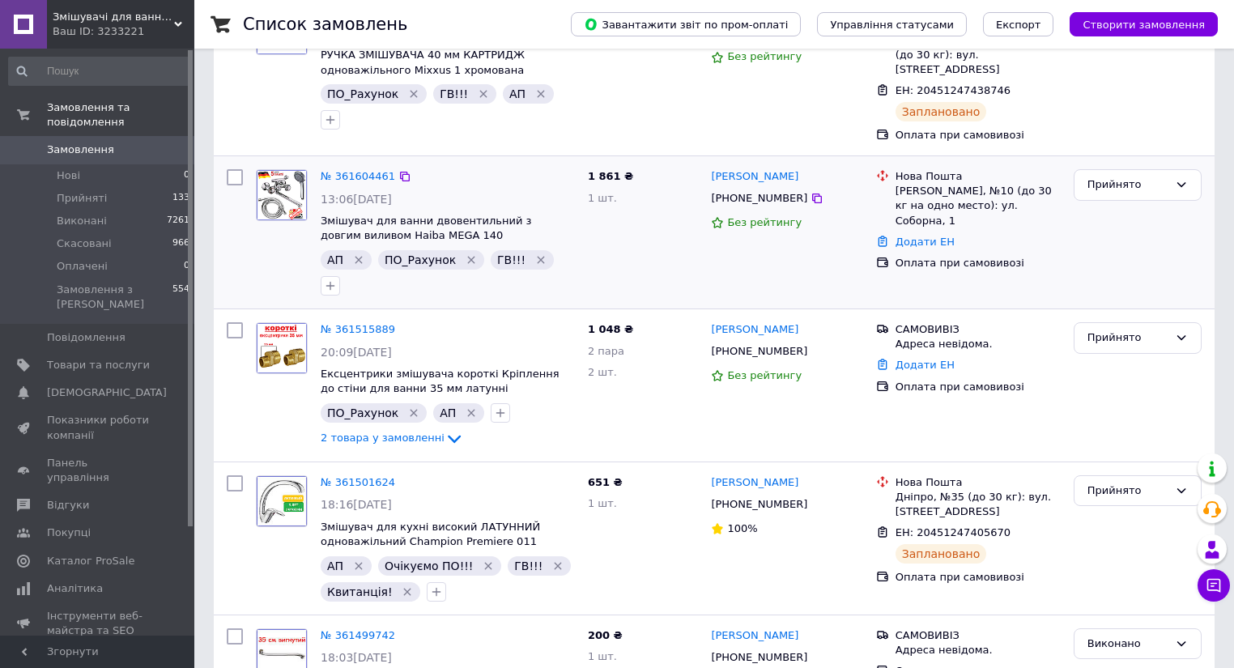
scroll to position [518, 0]
